Goal: Find specific page/section: Find specific page/section

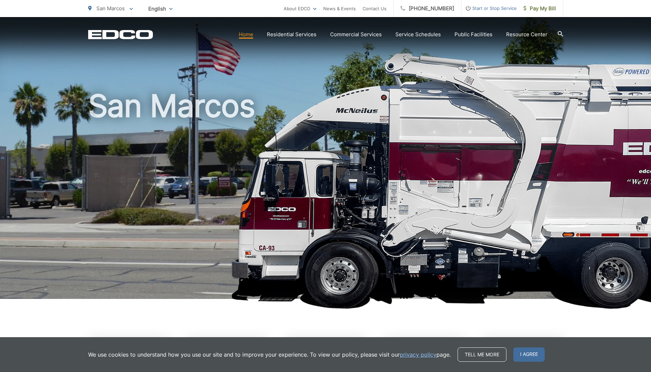
click at [251, 36] on link "Home" at bounding box center [246, 34] width 14 height 8
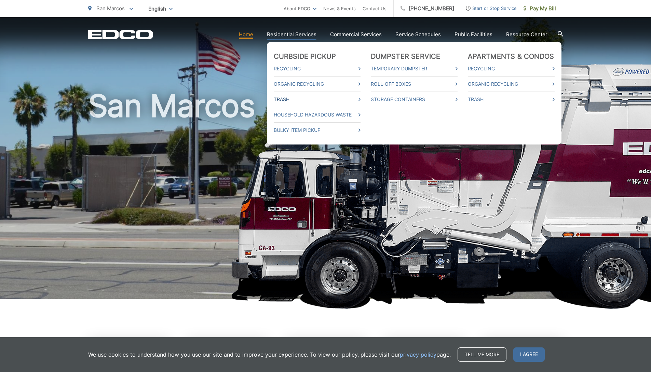
click at [290, 103] on link "Trash" at bounding box center [317, 99] width 87 height 8
